Goal: Navigation & Orientation: Find specific page/section

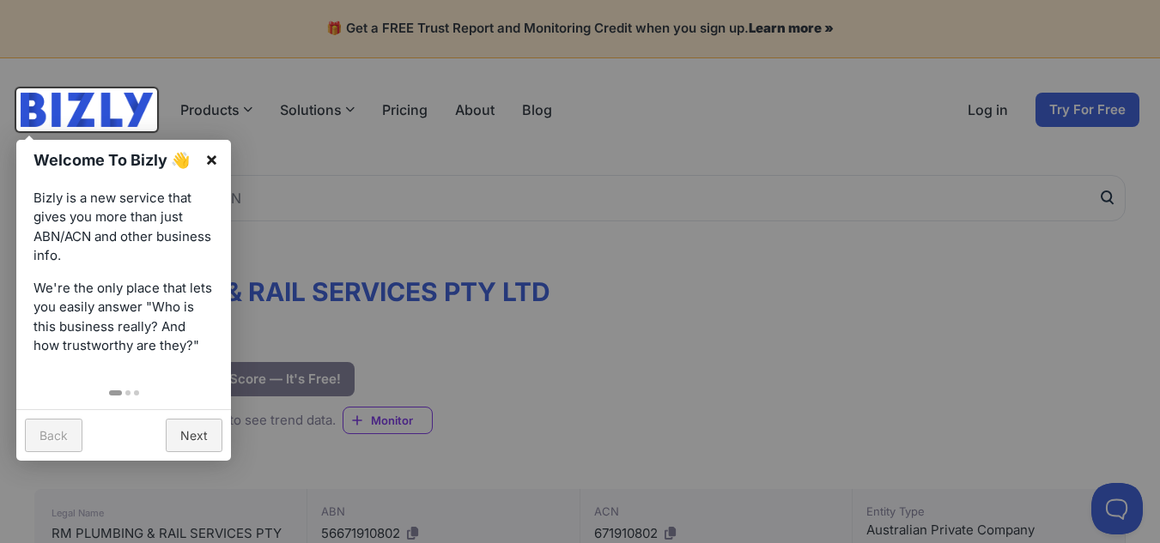
click at [214, 157] on link "×" at bounding box center [211, 159] width 39 height 39
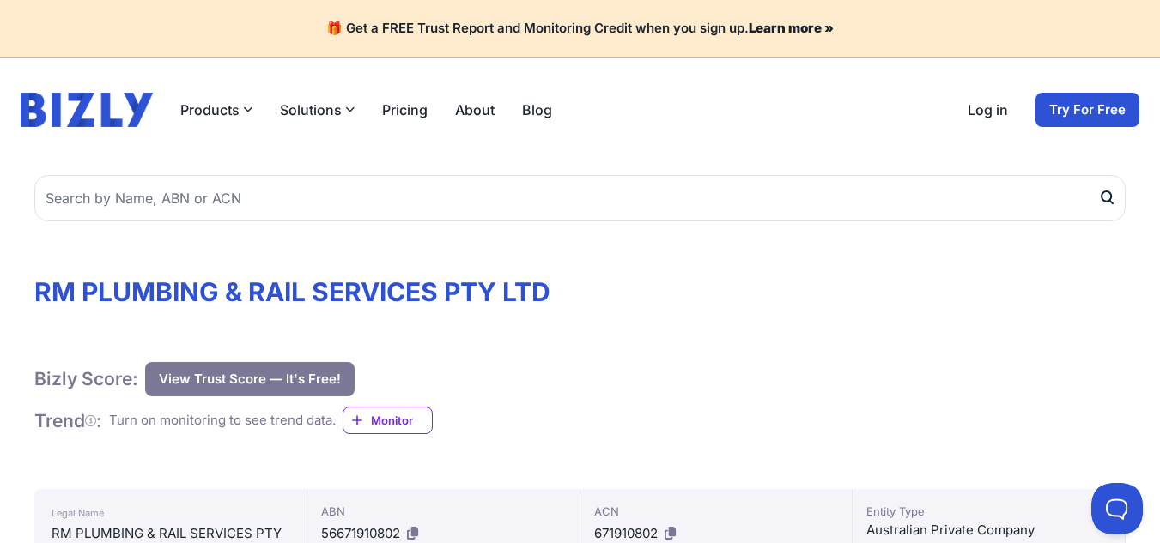
click at [464, 109] on link "About" at bounding box center [474, 110] width 39 height 21
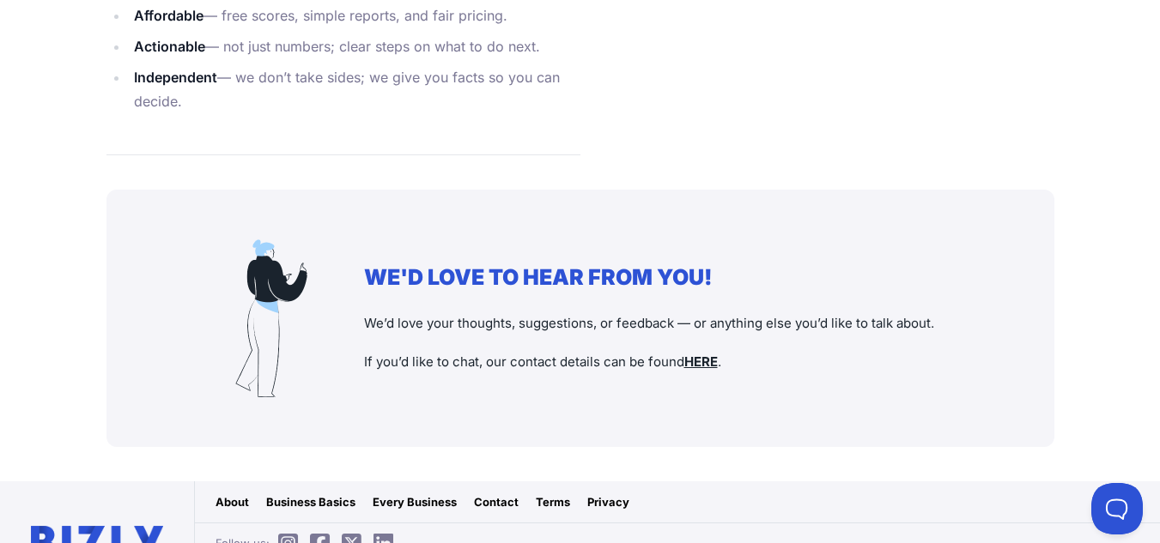
scroll to position [2272, 0]
